Goal: Transaction & Acquisition: Purchase product/service

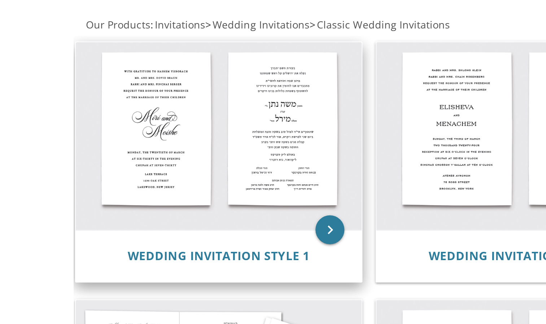
scroll to position [87, 0]
